Goal: Task Accomplishment & Management: Manage account settings

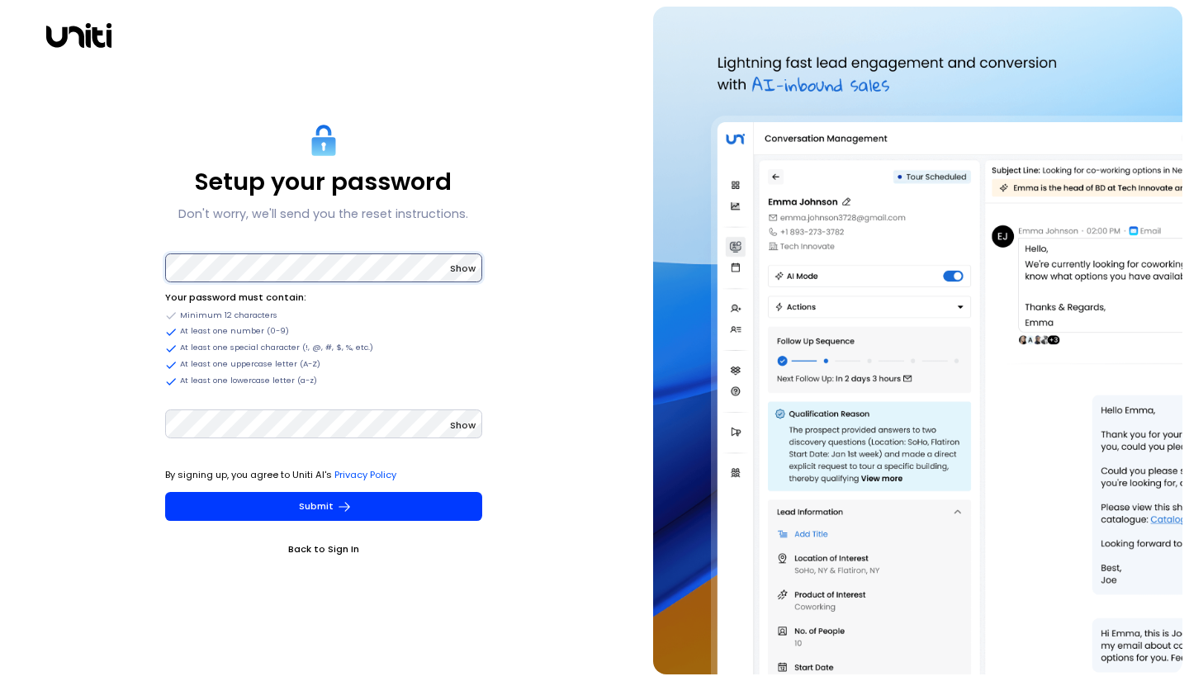
click at [135, 269] on div "Setup your password Don't worry, we'll send you the reset instructions. Show Yo…" at bounding box center [323, 341] width 633 height 668
click at [343, 510] on icon "submit" at bounding box center [344, 506] width 15 height 15
click at [308, 502] on button "Submit" at bounding box center [323, 506] width 317 height 29
click at [468, 272] on span "Show" at bounding box center [463, 268] width 26 height 13
click at [461, 426] on span "Show" at bounding box center [463, 425] width 26 height 13
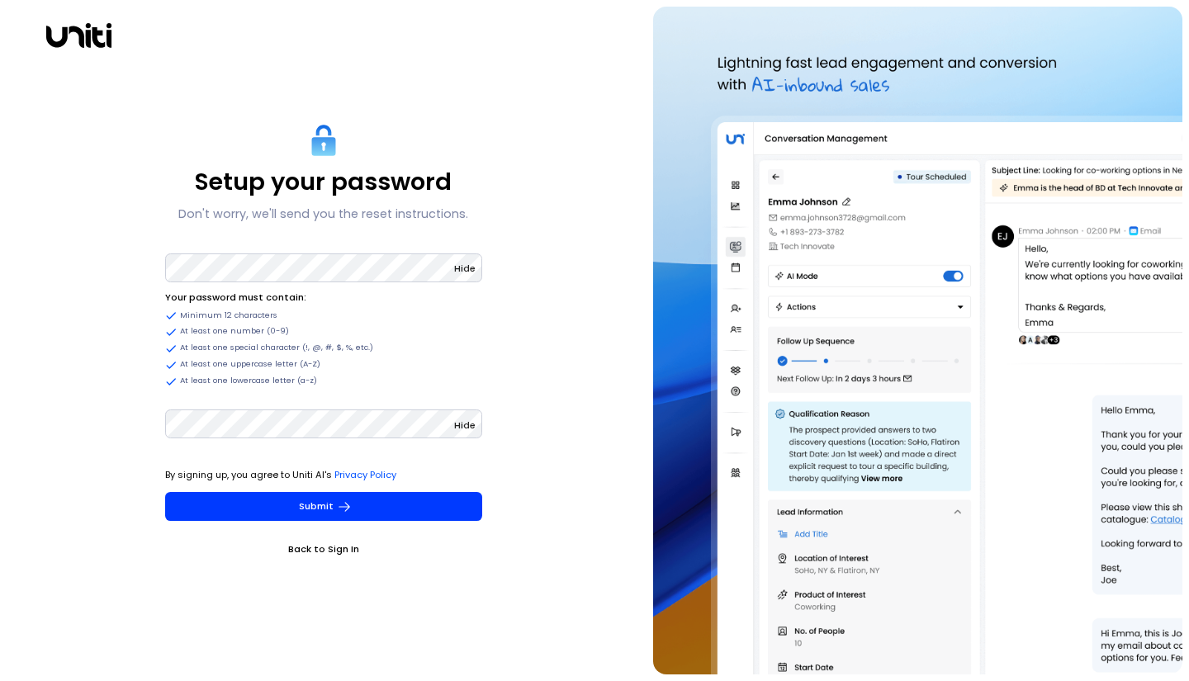
click at [463, 467] on p "By signing up, you agree to Uniti AI's Privacy Policy" at bounding box center [323, 474] width 317 height 17
click at [352, 504] on button "Submit" at bounding box center [323, 506] width 317 height 29
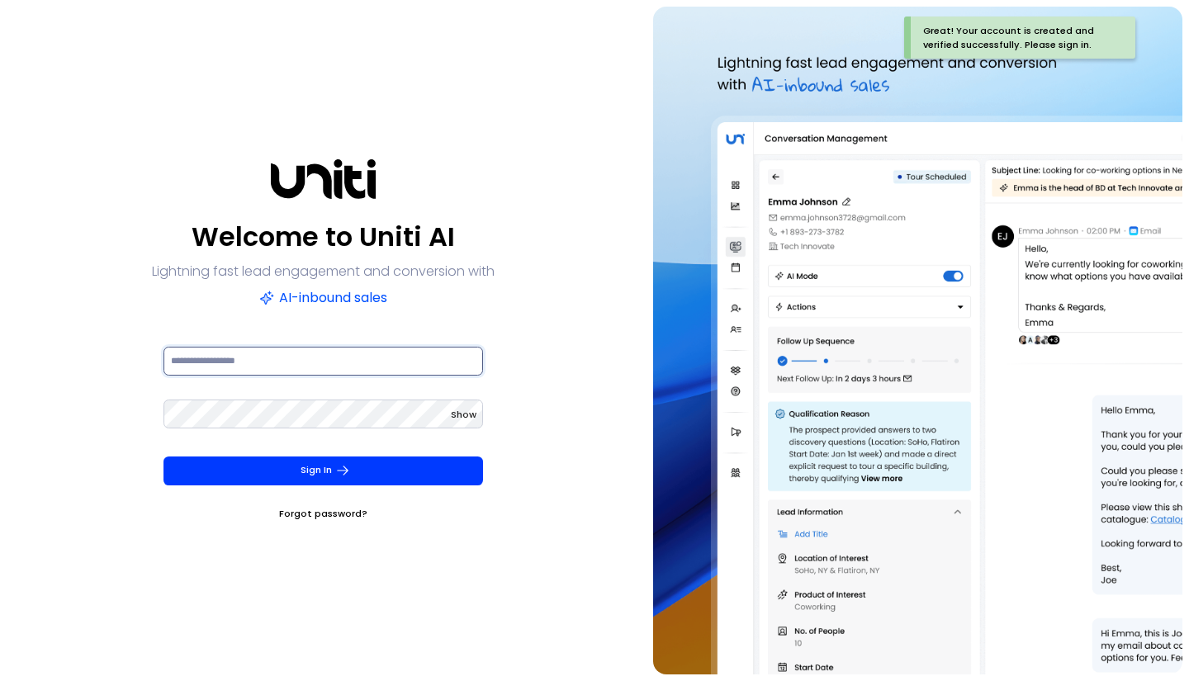
click at [196, 362] on input at bounding box center [322, 361] width 319 height 29
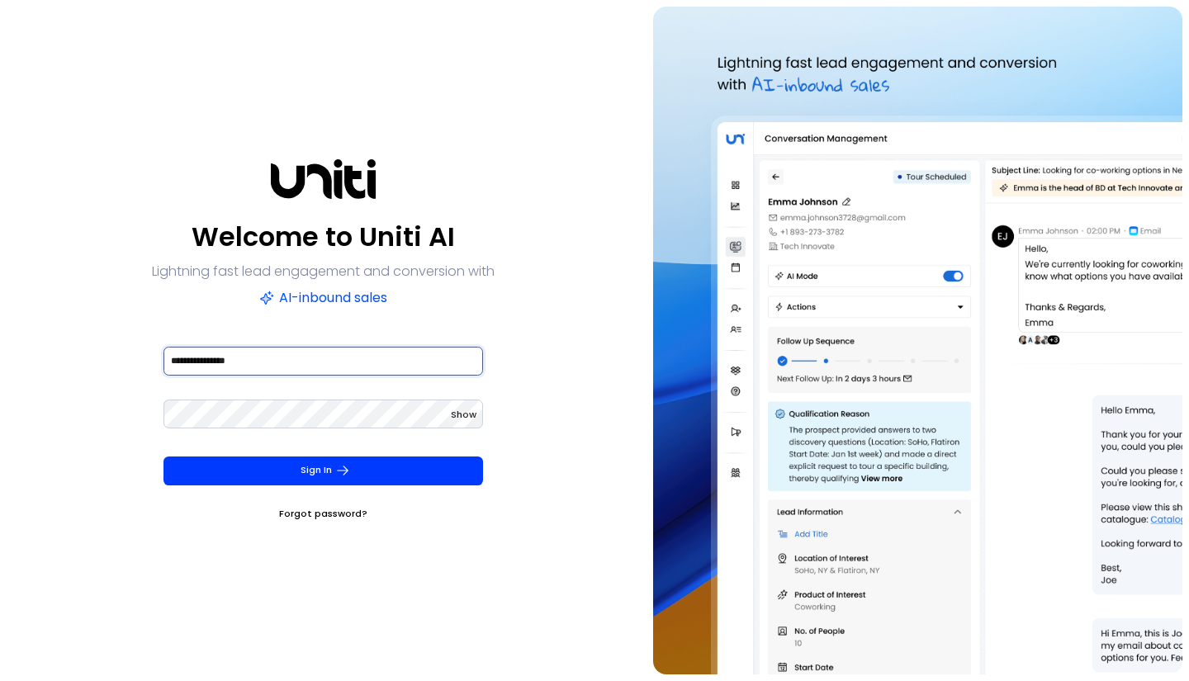
type input "**********"
click at [298, 475] on button "Sign In" at bounding box center [322, 470] width 319 height 29
